Goal: Transaction & Acquisition: Purchase product/service

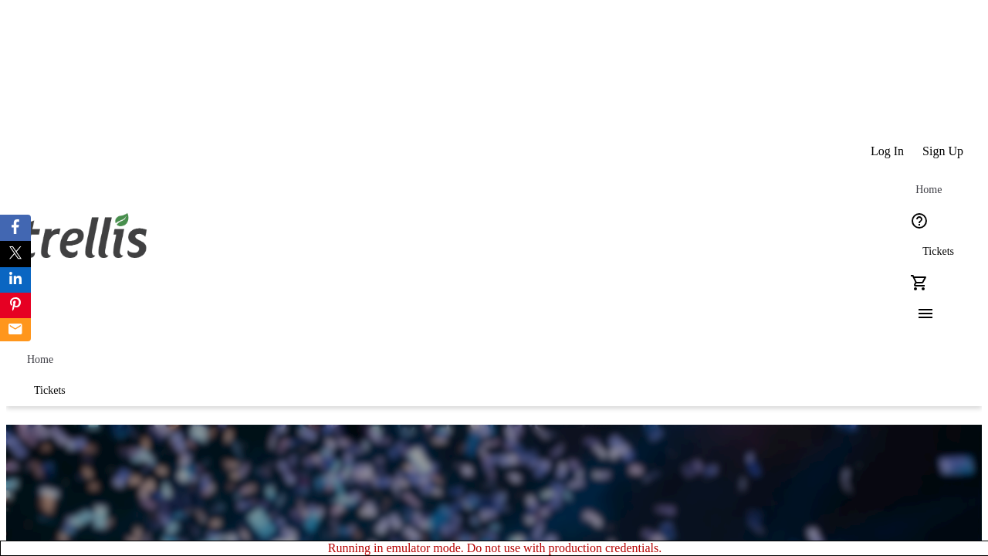
click at [944, 144] on span "Sign Up" at bounding box center [943, 151] width 41 height 14
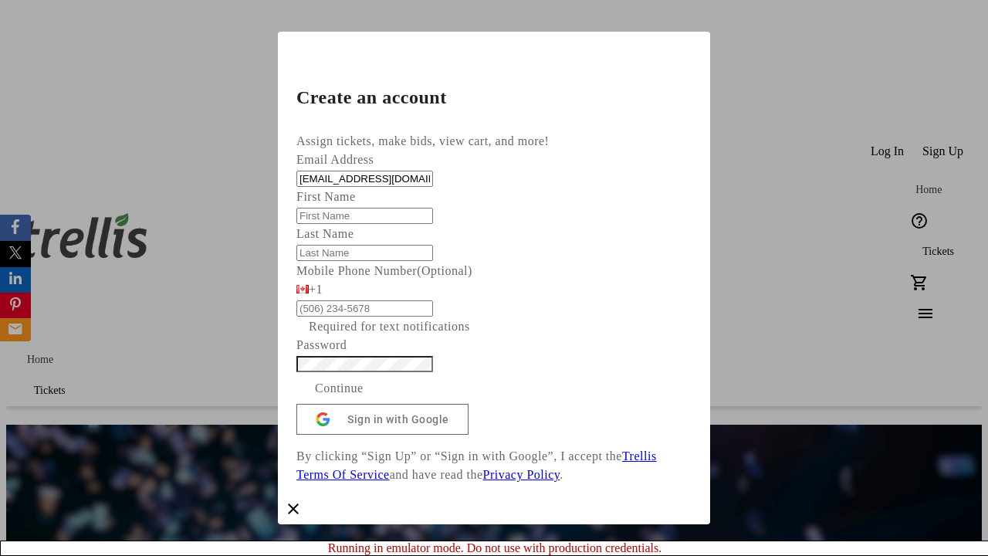
type input "[EMAIL_ADDRESS][DOMAIN_NAME]"
type input "[PERSON_NAME]"
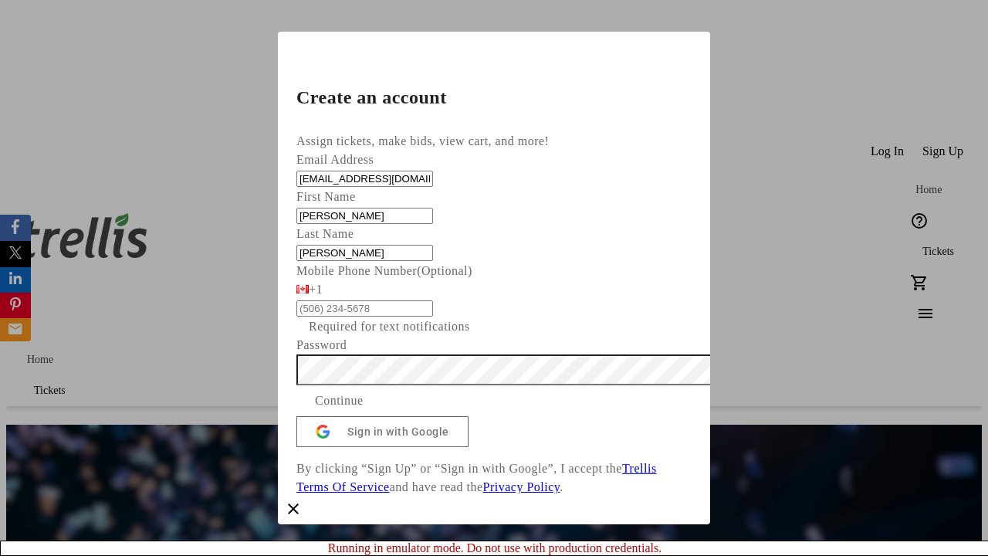
click at [364, 410] on span "Continue" at bounding box center [339, 400] width 49 height 19
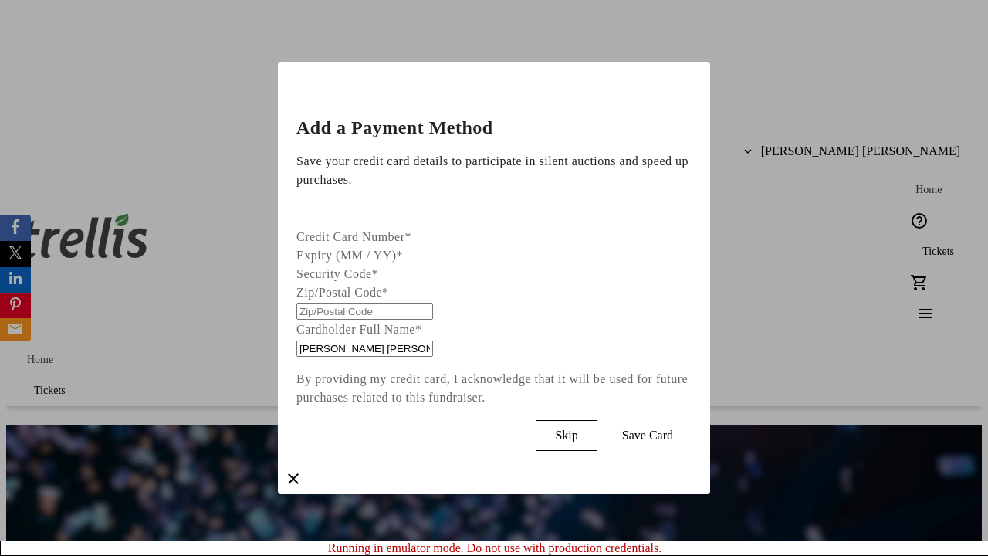
click at [578, 432] on span "Skip" at bounding box center [566, 436] width 22 height 14
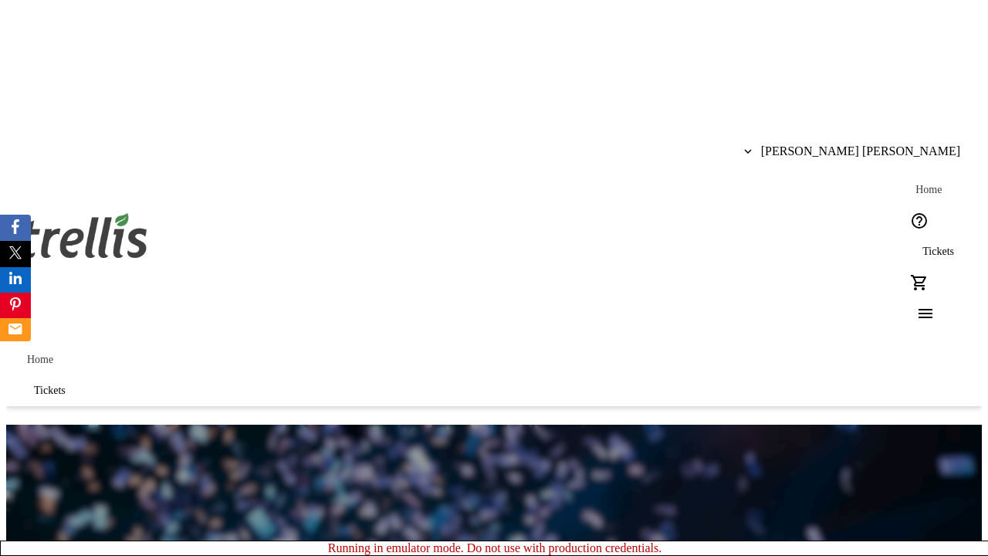
click at [923, 246] on span "Tickets" at bounding box center [939, 252] width 32 height 12
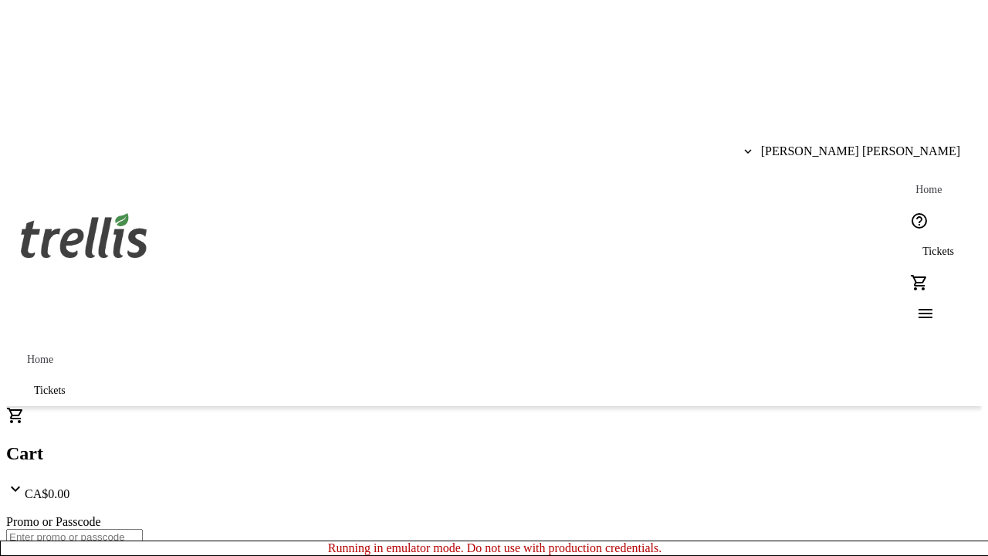
type input "1"
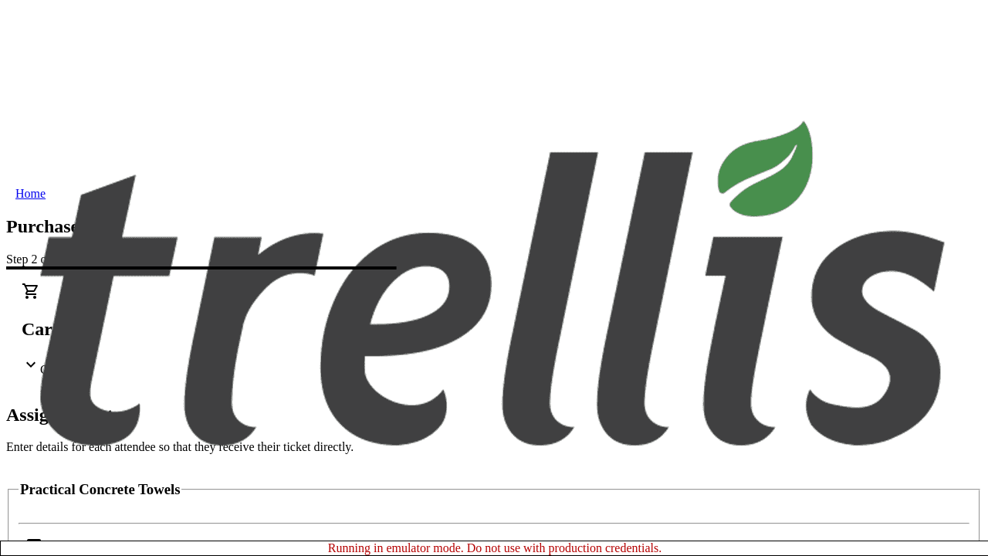
scroll to position [93, 0]
